Goal: Transaction & Acquisition: Purchase product/service

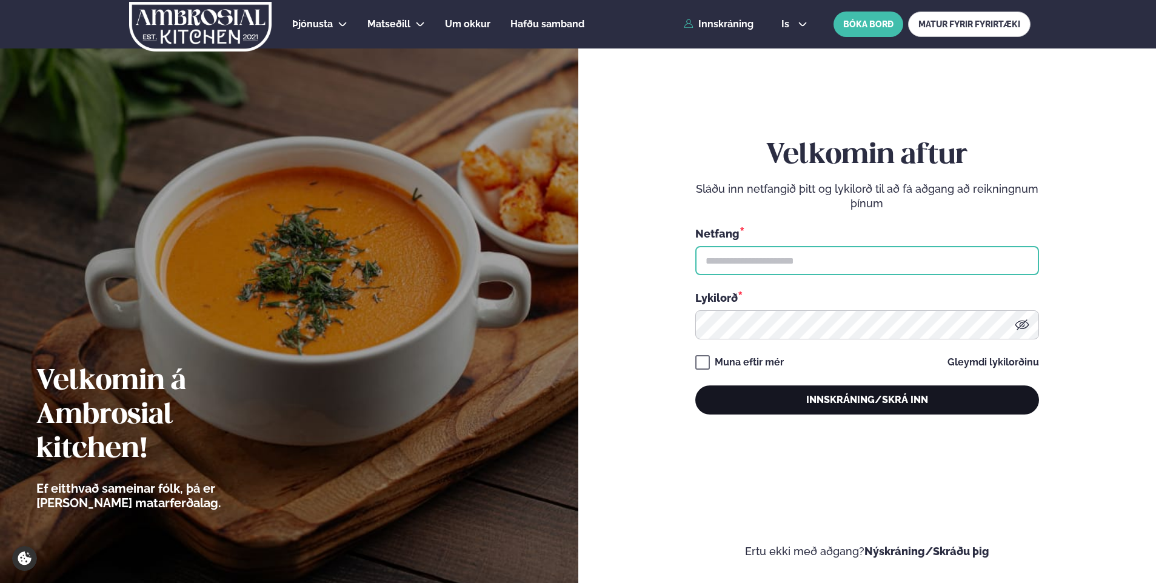
type input "**********"
click at [891, 392] on button "Innskráning/Skrá inn" at bounding box center [867, 400] width 344 height 29
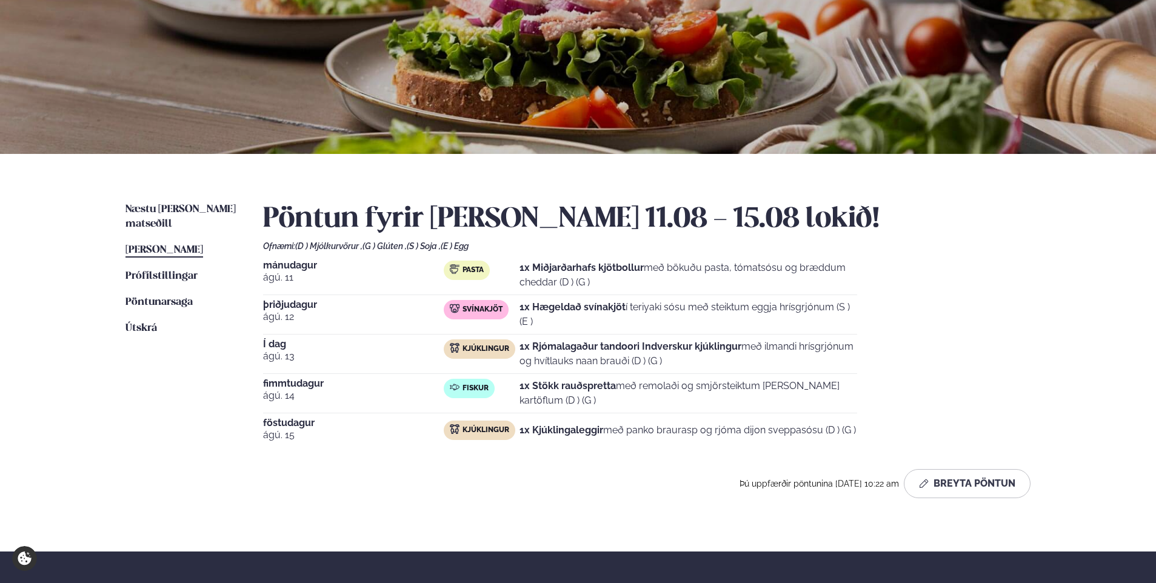
scroll to position [121, 0]
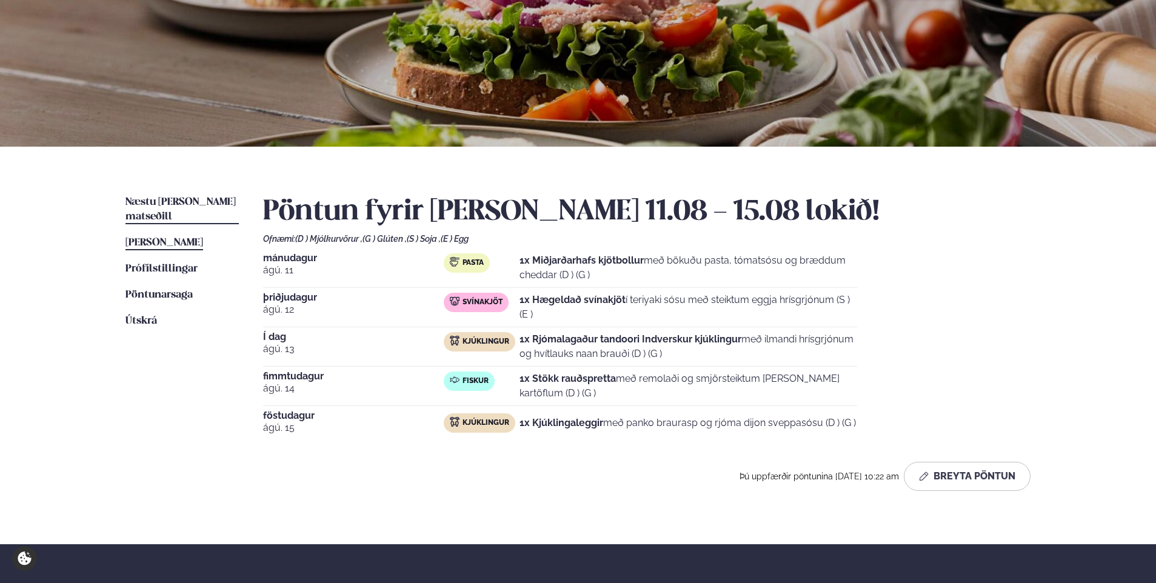
click at [185, 199] on span "Næstu [PERSON_NAME] matseðill" at bounding box center [180, 209] width 110 height 25
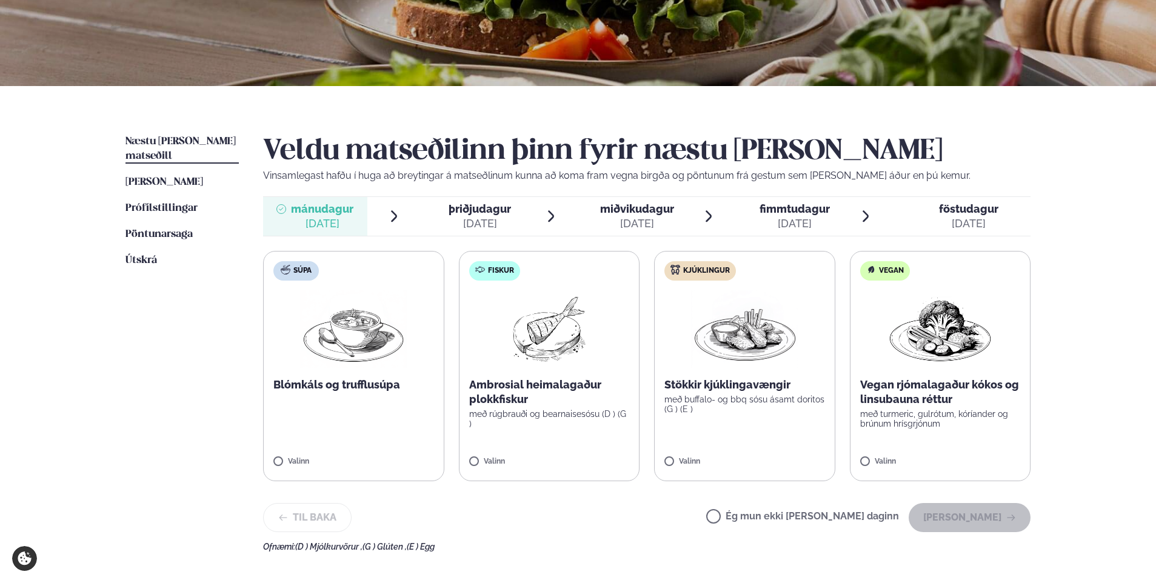
scroll to position [242, 0]
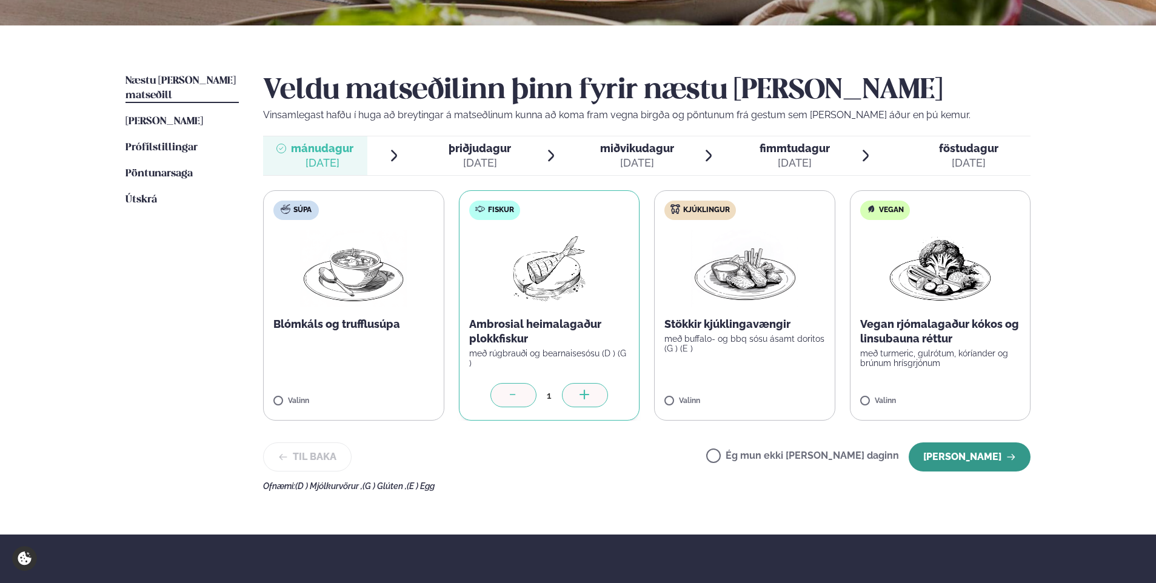
click at [978, 455] on button "[PERSON_NAME]" at bounding box center [970, 457] width 122 height 29
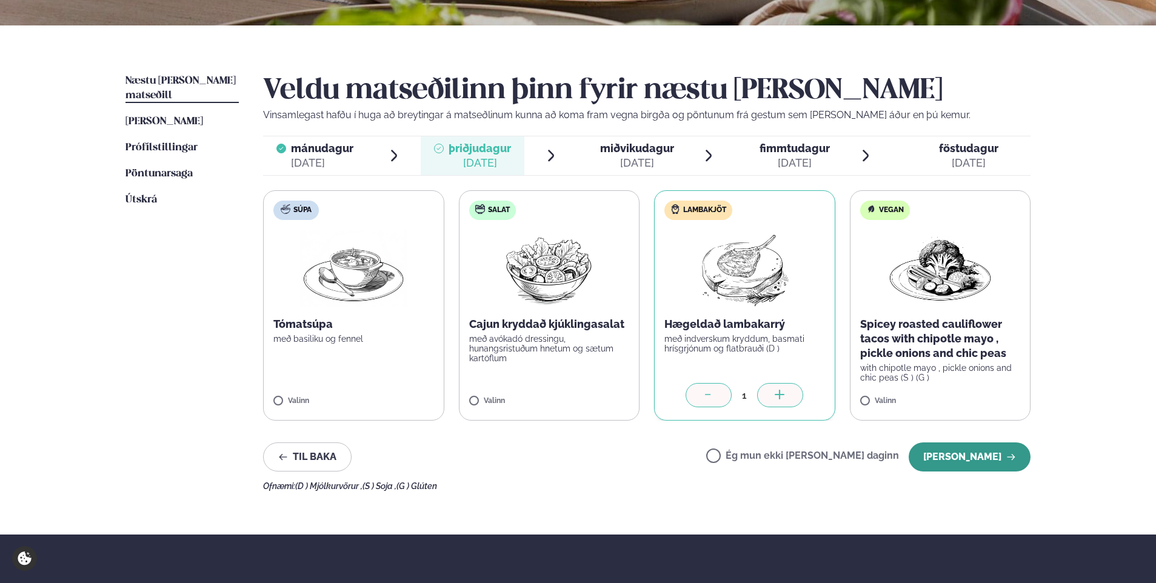
click at [981, 458] on button "[PERSON_NAME]" at bounding box center [970, 457] width 122 height 29
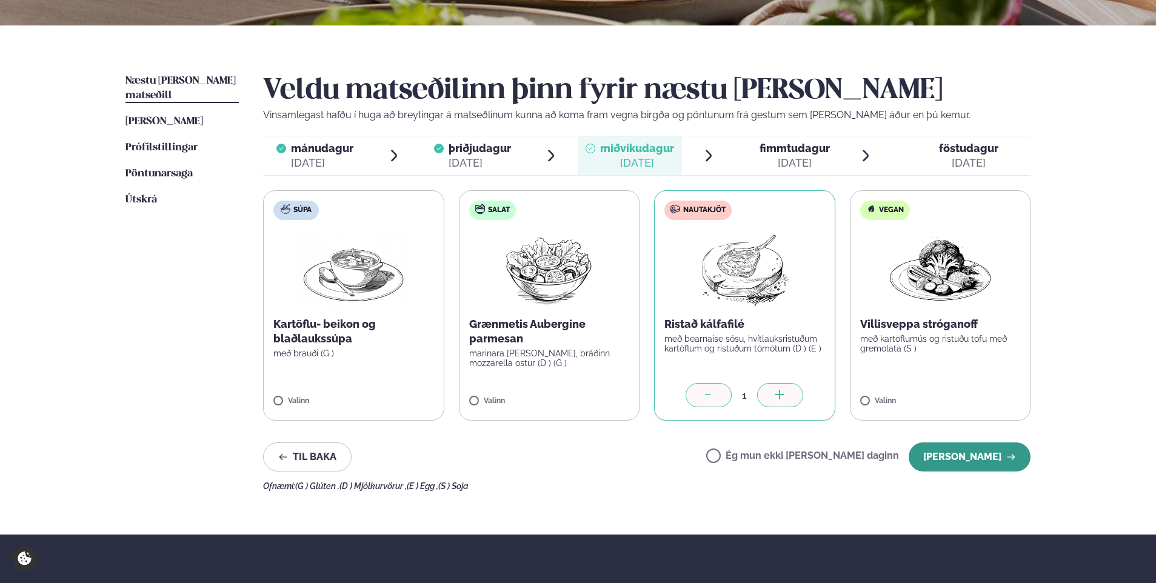
click at [981, 452] on button "[PERSON_NAME]" at bounding box center [970, 457] width 122 height 29
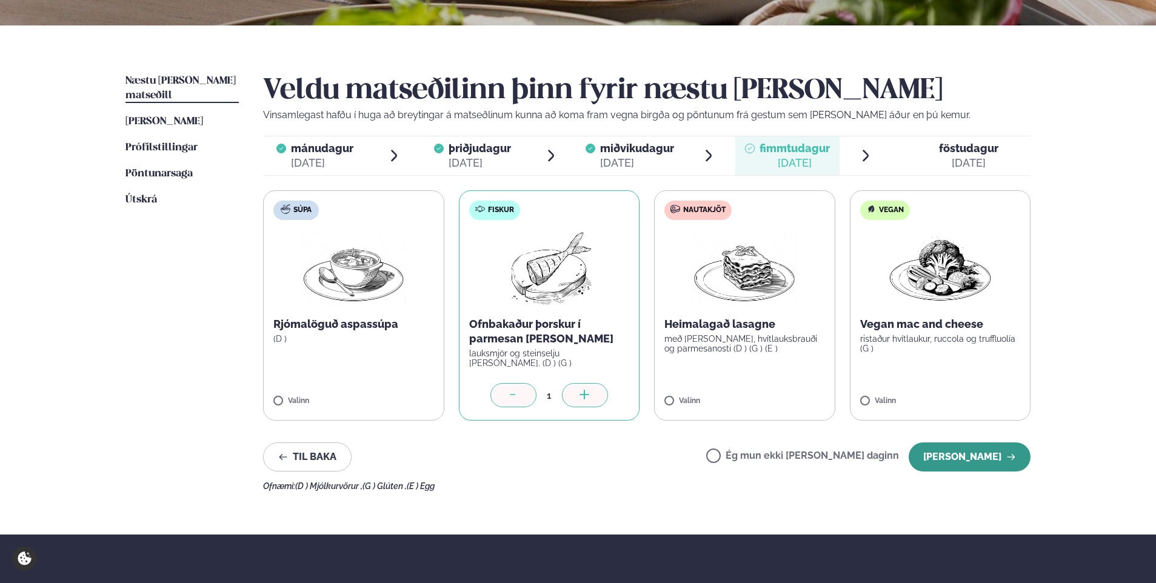
click at [946, 455] on button "[PERSON_NAME]" at bounding box center [970, 457] width 122 height 29
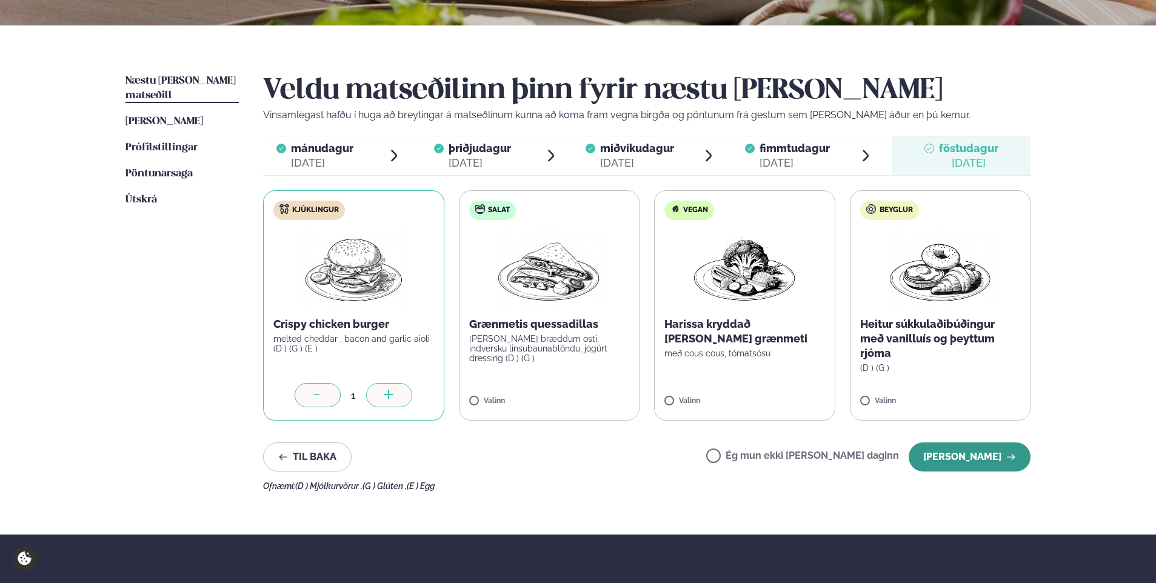
click at [994, 450] on button "[PERSON_NAME]" at bounding box center [970, 457] width 122 height 29
